Goal: Transaction & Acquisition: Purchase product/service

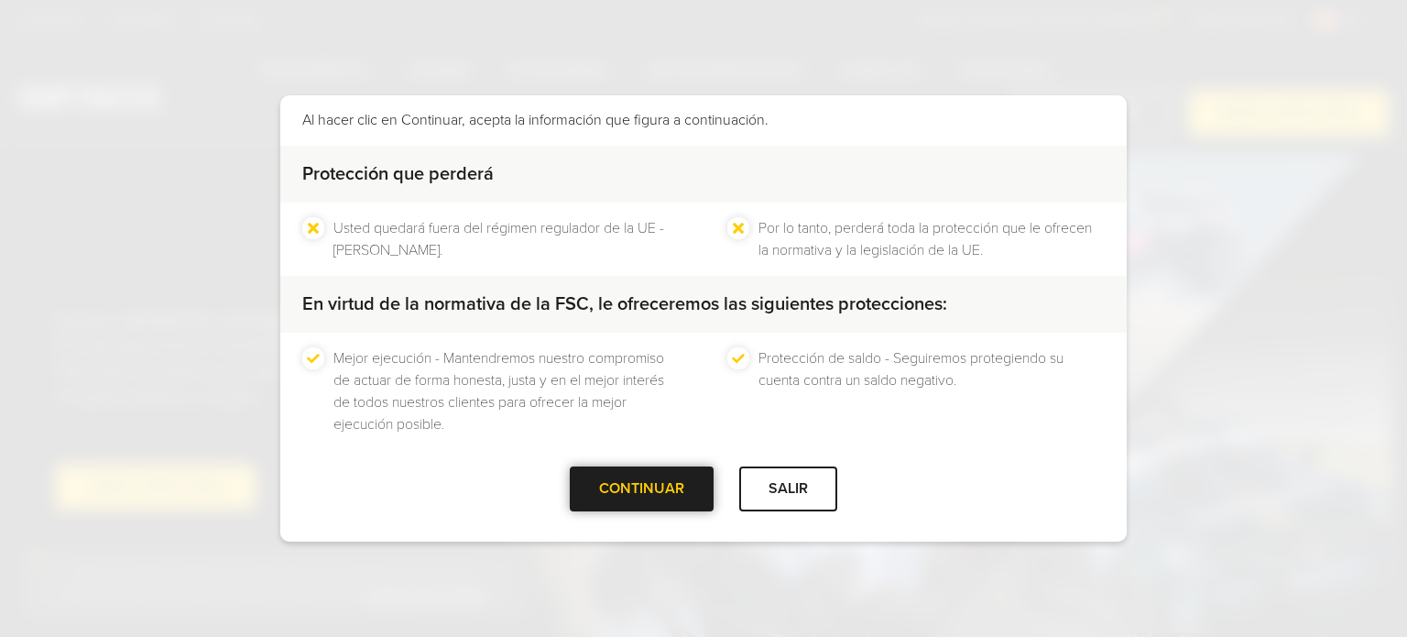
click at [657, 491] on div "CONTINUAR" at bounding box center [642, 488] width 144 height 45
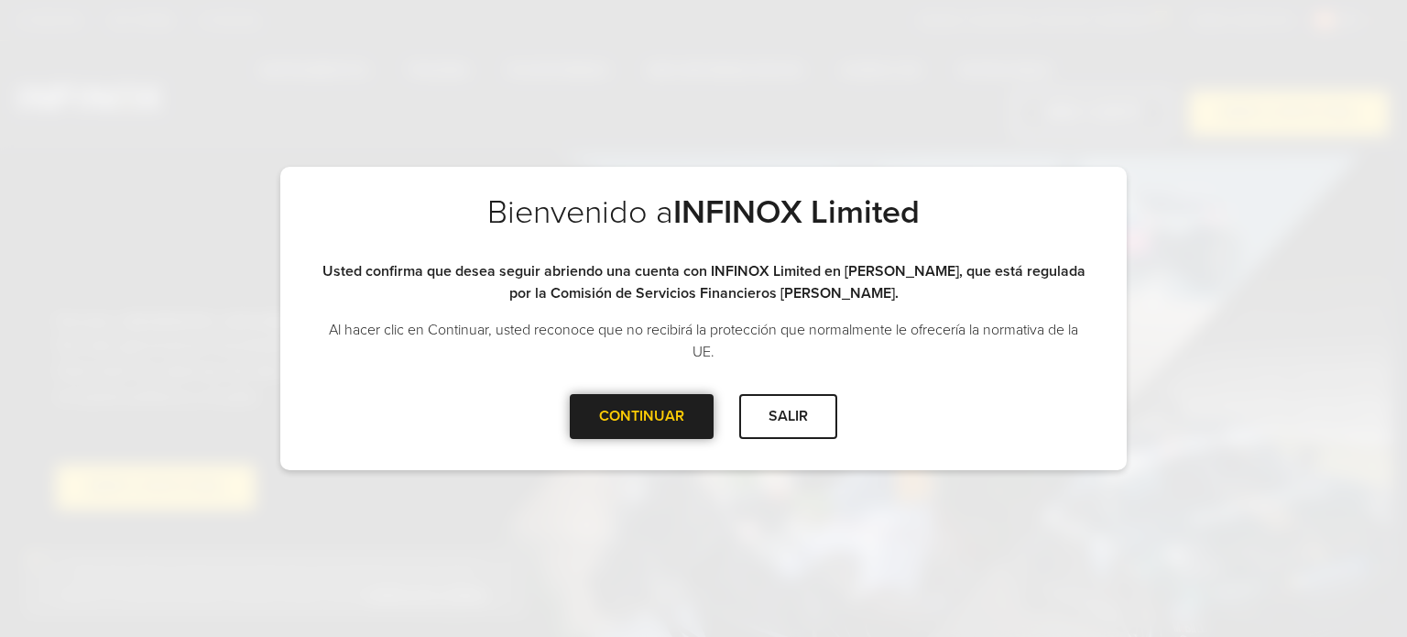
click at [657, 491] on div "Bienvenido a INFINOX Limited Tenga en cuenta que está entrando en el sitio de I…" at bounding box center [703, 318] width 1407 height 637
click at [617, 391] on div "Bienvenido a INFINOX Limited Usted confirma que desea seguir abriendo una cuent…" at bounding box center [703, 293] width 847 height 202
click at [617, 402] on div "CONTINUAR" at bounding box center [642, 416] width 144 height 45
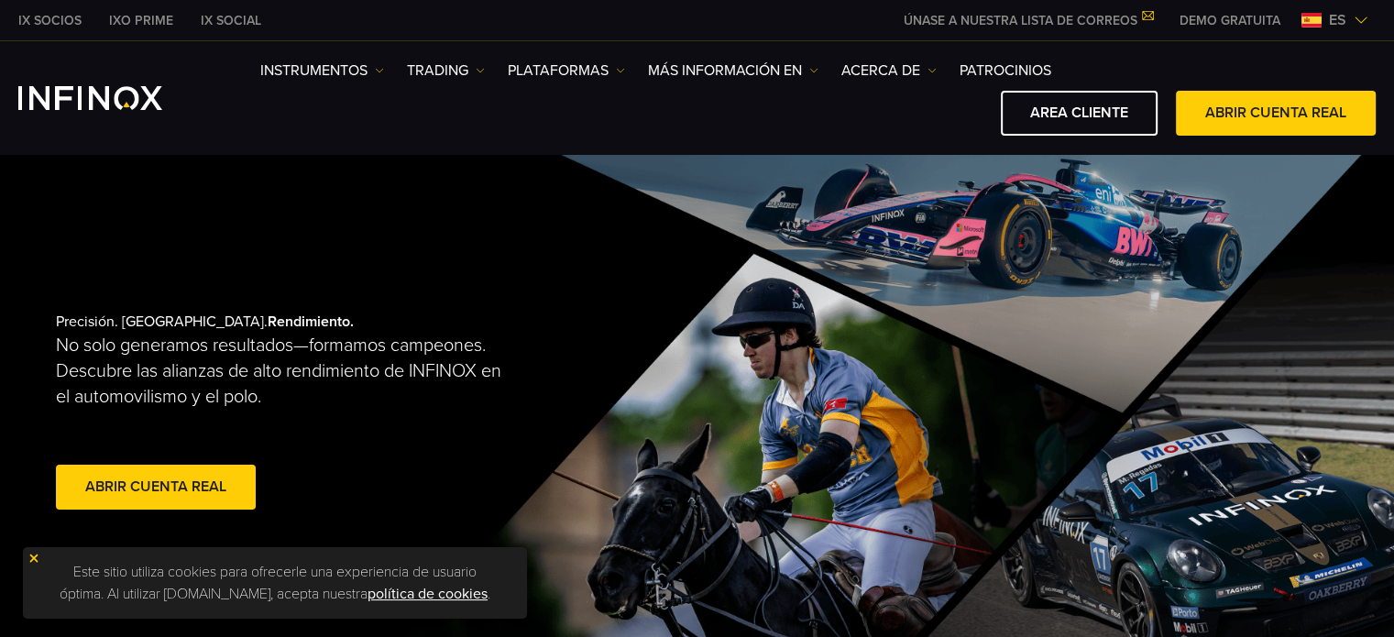
click at [1360, 20] on img at bounding box center [1360, 20] width 15 height 15
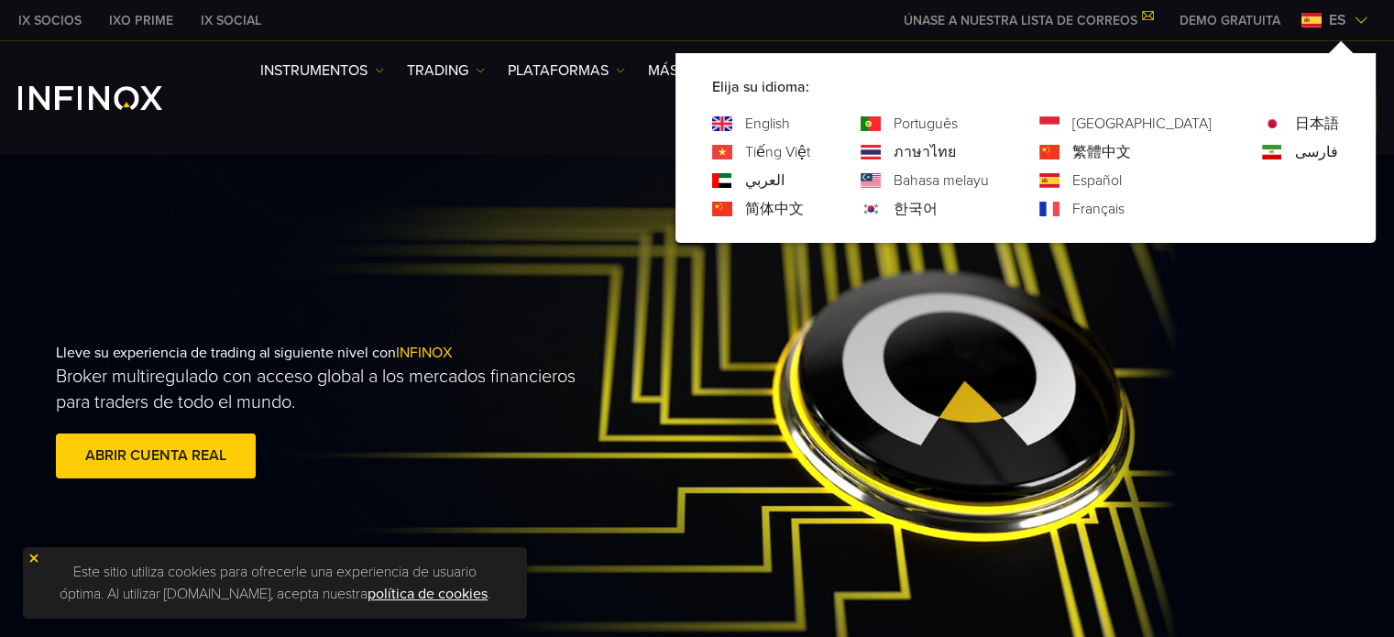
click at [666, 116] on div "AREA CLIENTE ABRIR CUENTA REAL" at bounding box center [817, 113] width 1115 height 45
